Goal: Check status: Check status

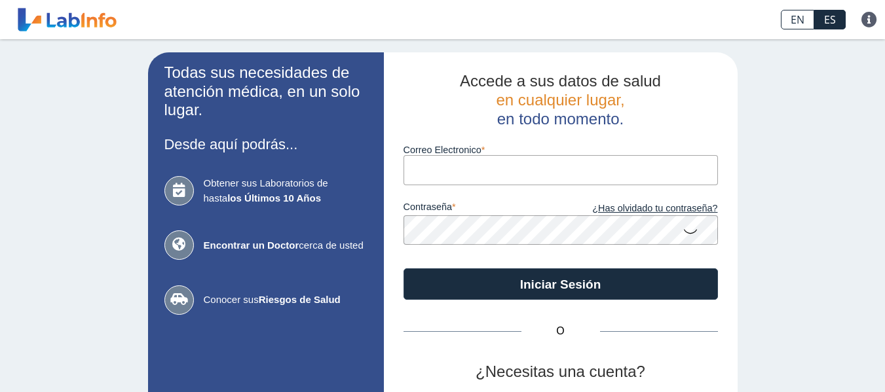
click at [628, 175] on input "Correo Electronico" at bounding box center [561, 169] width 315 height 29
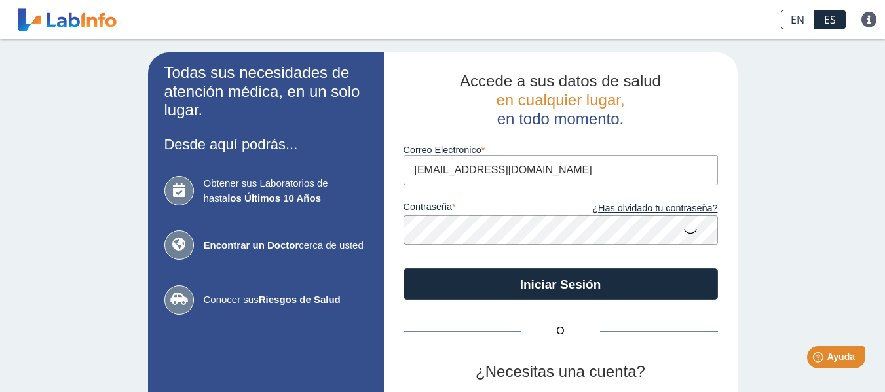
type input "[EMAIL_ADDRESS][DOMAIN_NAME]"
click at [404, 269] on button "Iniciar Sesión" at bounding box center [561, 284] width 315 height 31
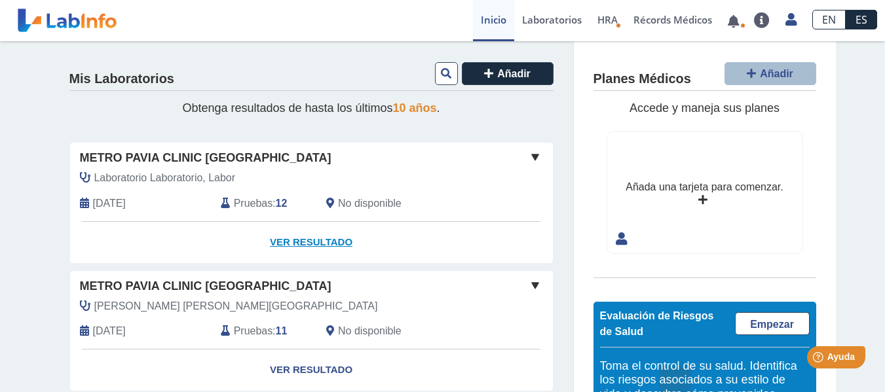
click at [298, 240] on link "Ver Resultado" at bounding box center [311, 242] width 483 height 41
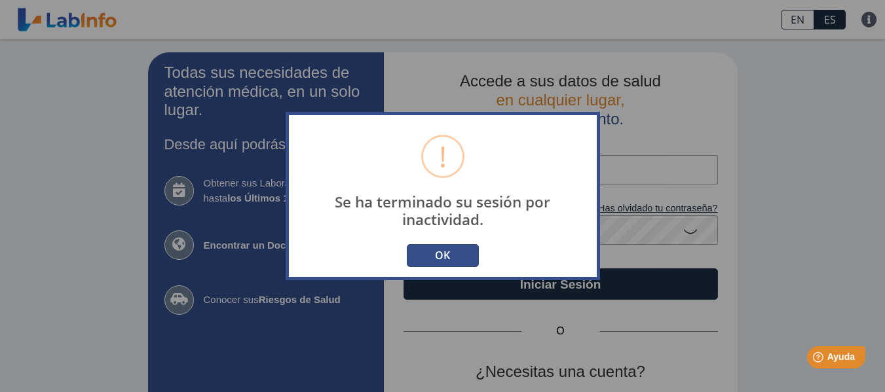
click at [423, 252] on button "OK" at bounding box center [443, 255] width 72 height 23
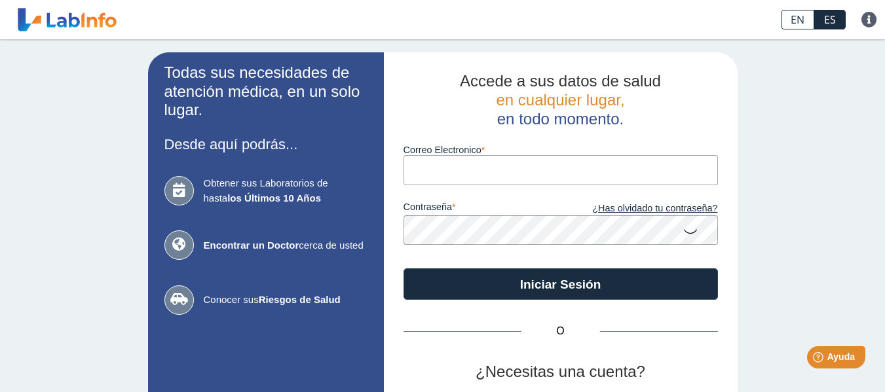
click at [458, 166] on input "Correo Electronico" at bounding box center [561, 169] width 315 height 29
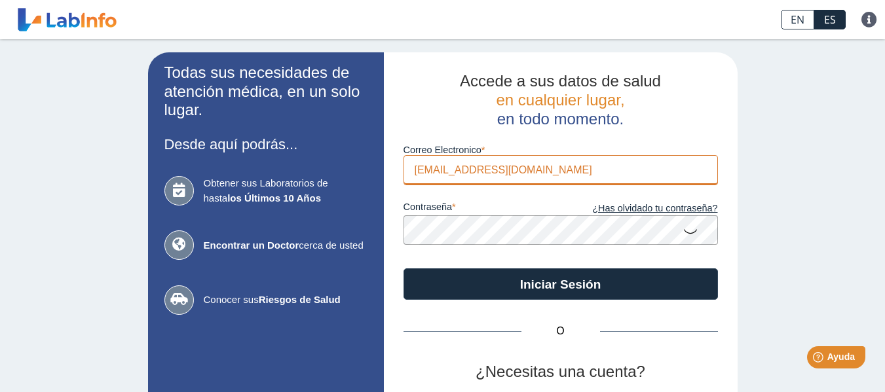
type input "[EMAIL_ADDRESS][DOMAIN_NAME]"
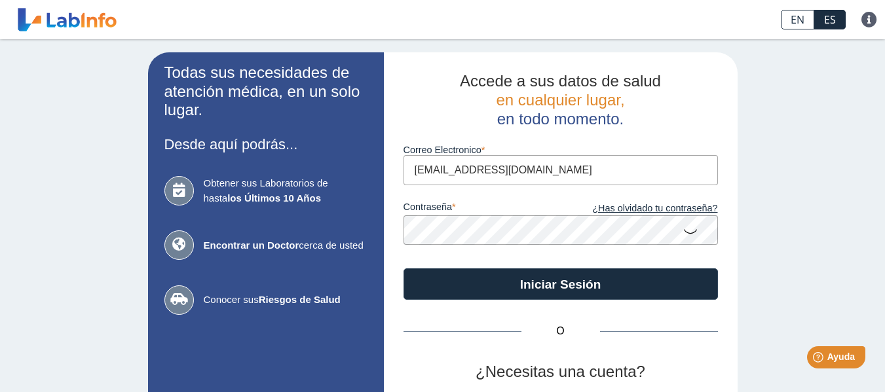
click at [404, 269] on button "Iniciar Sesión" at bounding box center [561, 284] width 315 height 31
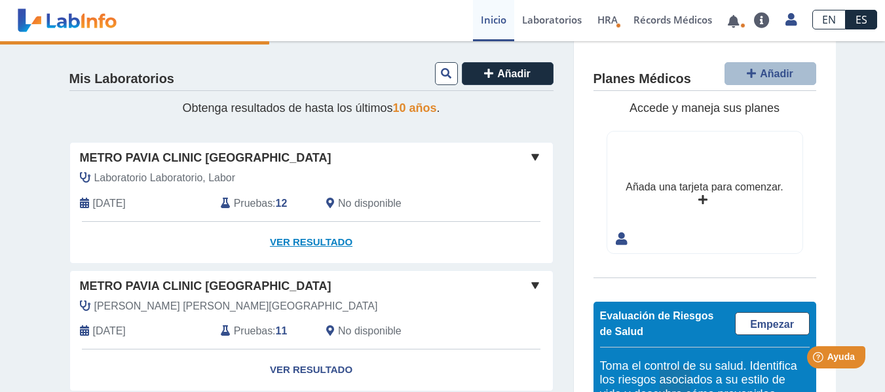
click at [322, 243] on link "Ver Resultado" at bounding box center [311, 242] width 483 height 41
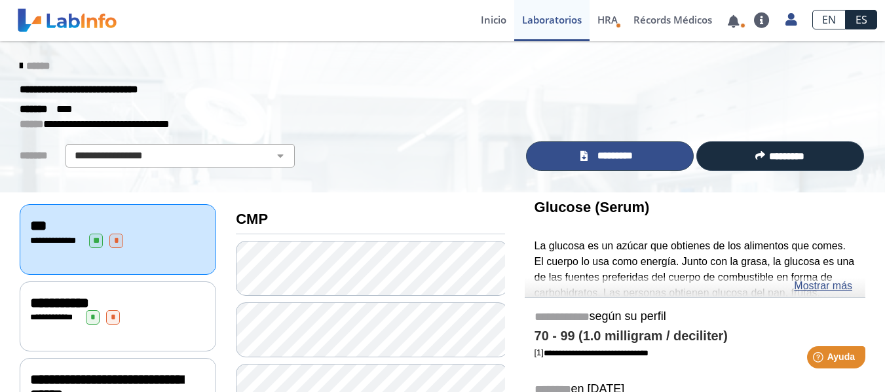
click at [613, 155] on span "*********" at bounding box center [616, 156] width 48 height 15
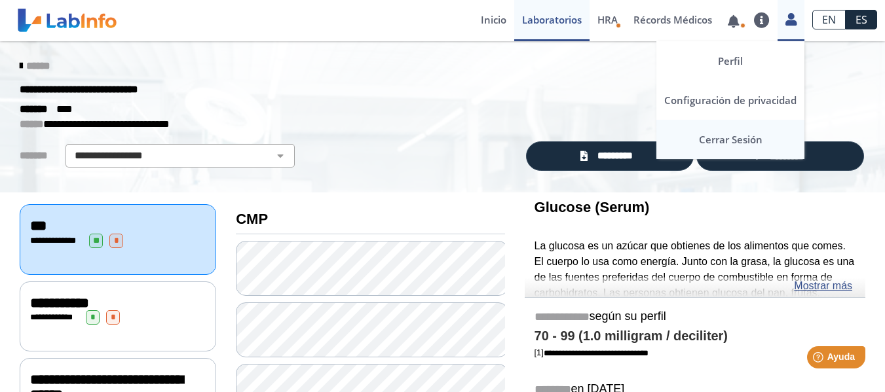
click at [748, 143] on link "Cerrar Sesión" at bounding box center [731, 139] width 148 height 39
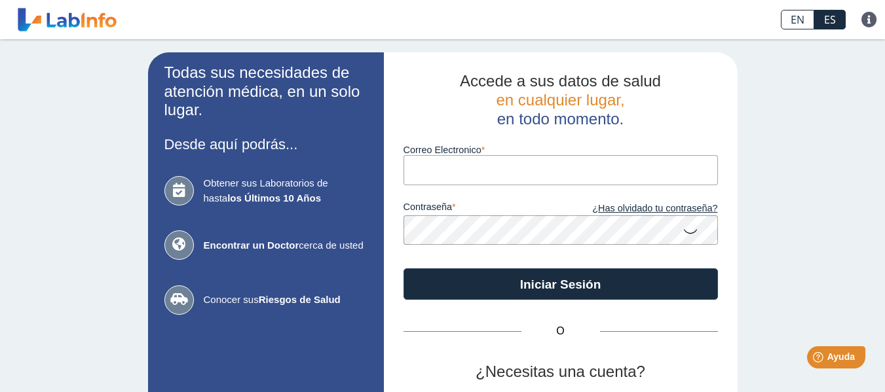
click at [499, 159] on input "Correo Electronico" at bounding box center [561, 169] width 315 height 29
type input "[EMAIL_ADDRESS][DOMAIN_NAME]"
click at [404, 269] on button "Iniciar Sesión" at bounding box center [561, 284] width 315 height 31
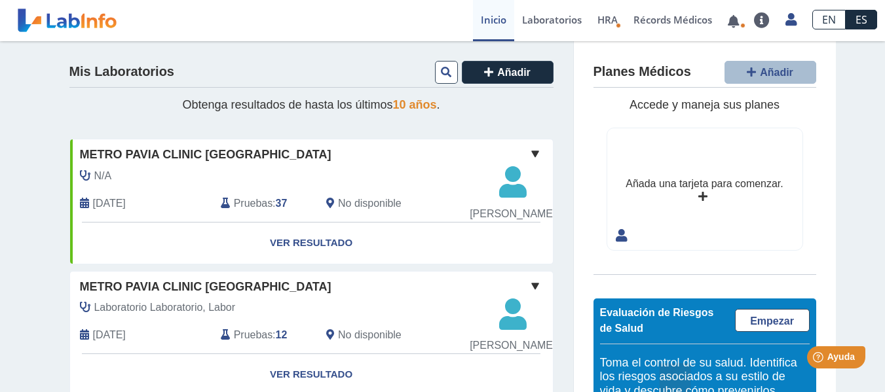
scroll to position [131, 0]
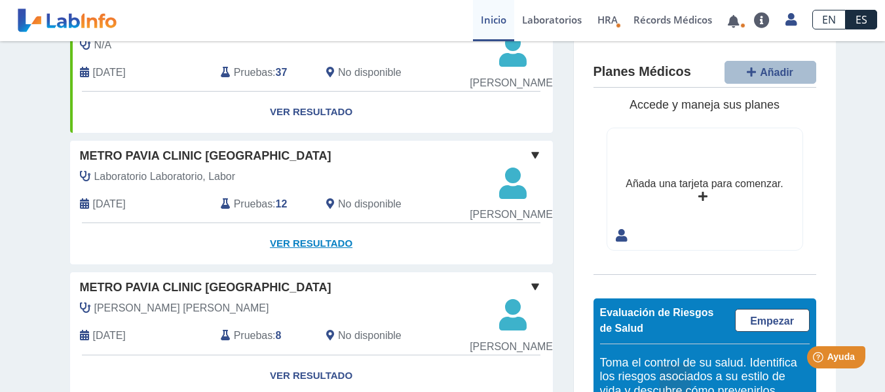
click at [301, 265] on link "Ver Resultado" at bounding box center [311, 243] width 483 height 41
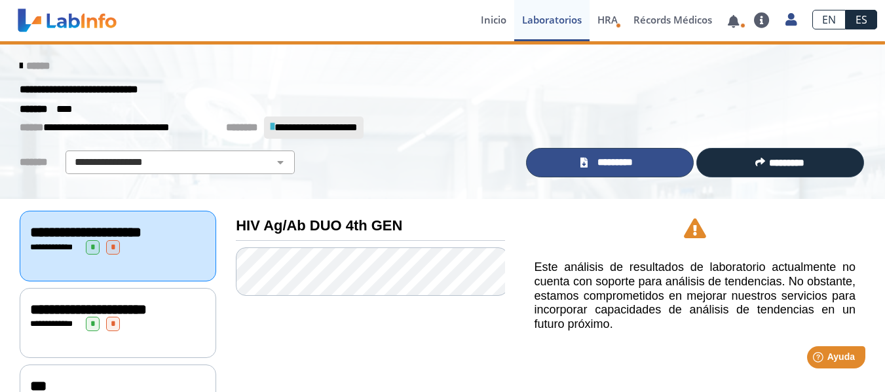
click at [592, 164] on span "*********" at bounding box center [616, 162] width 48 height 15
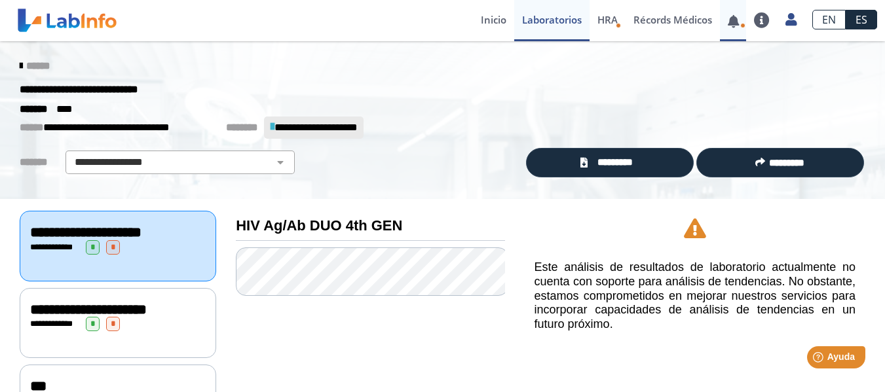
click at [736, 26] on link at bounding box center [733, 21] width 27 height 10
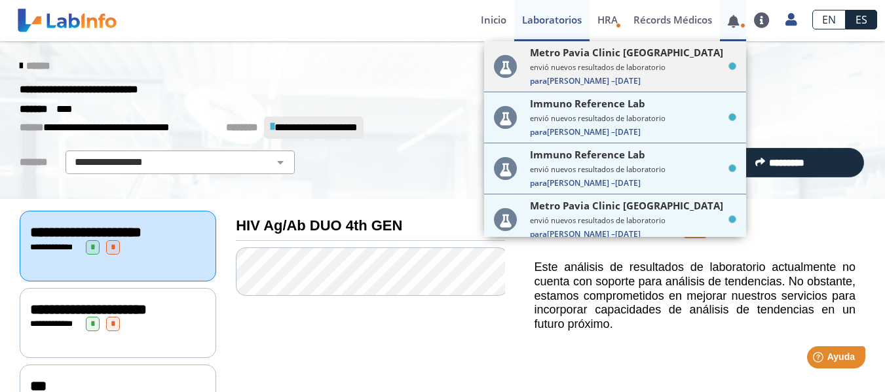
click at [615, 75] on span "[DATE]" at bounding box center [628, 80] width 26 height 11
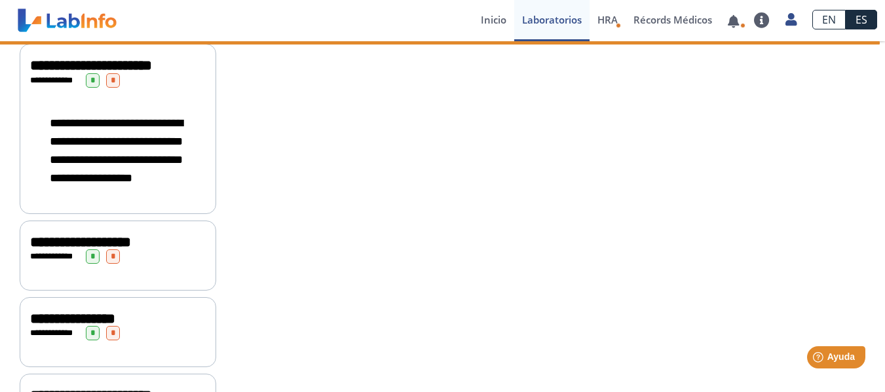
scroll to position [590, 0]
